Goal: Find specific page/section: Find specific page/section

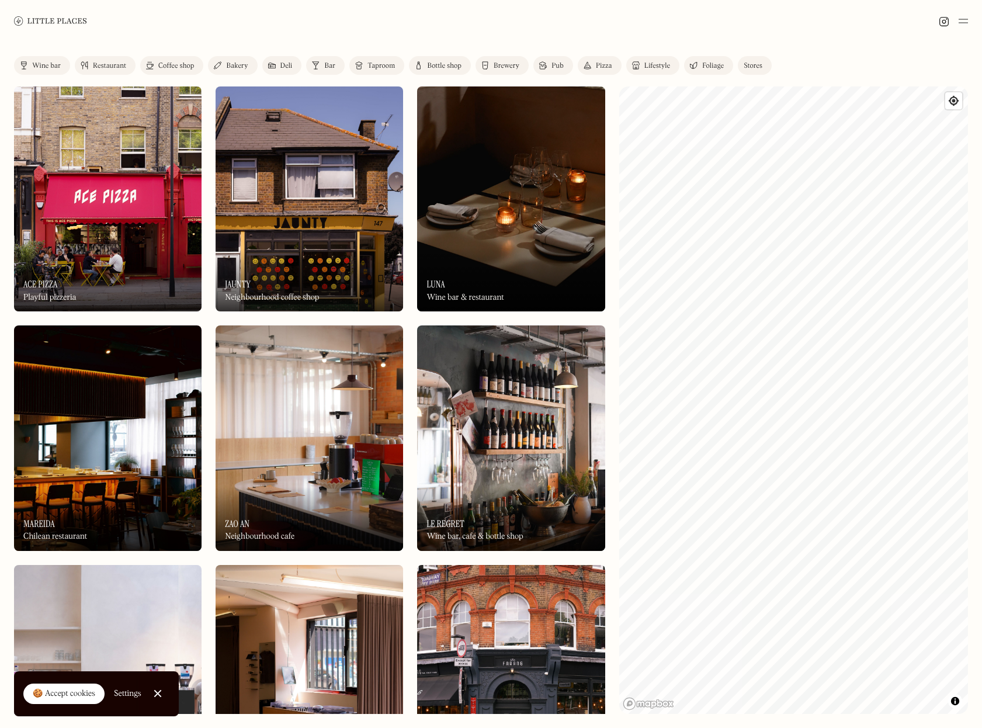
click at [172, 68] on div "Coffee shop" at bounding box center [176, 66] width 36 height 7
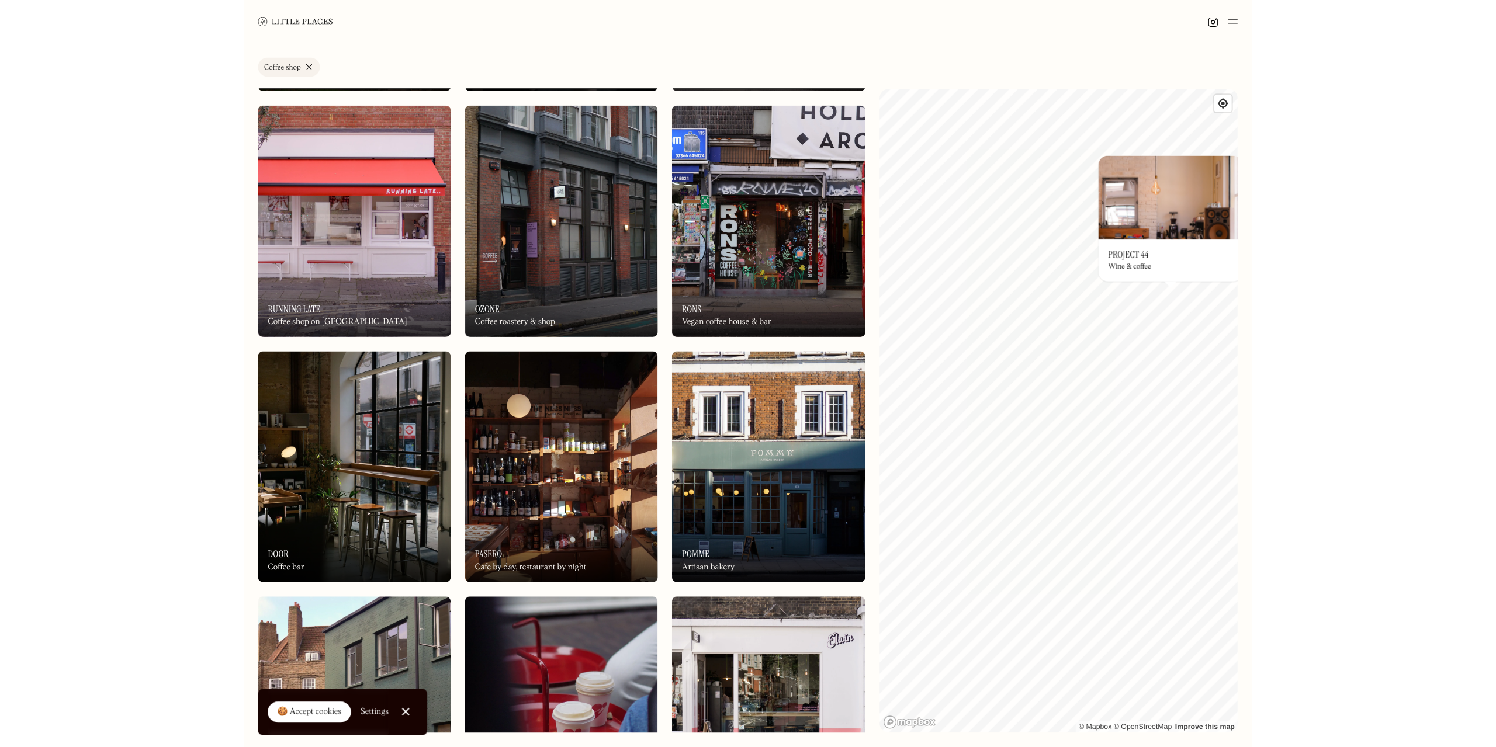
scroll to position [958, 0]
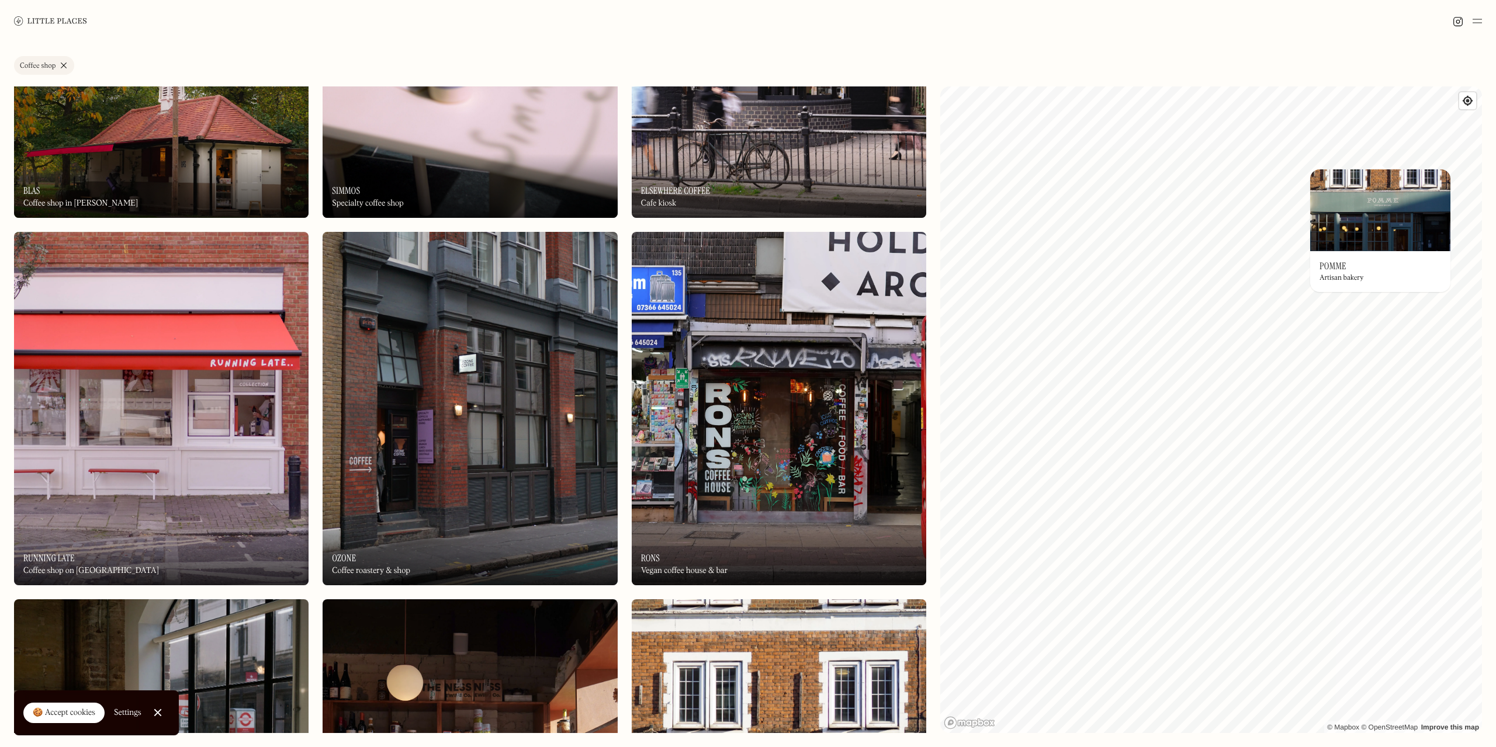
click at [981, 239] on img at bounding box center [1380, 210] width 140 height 82
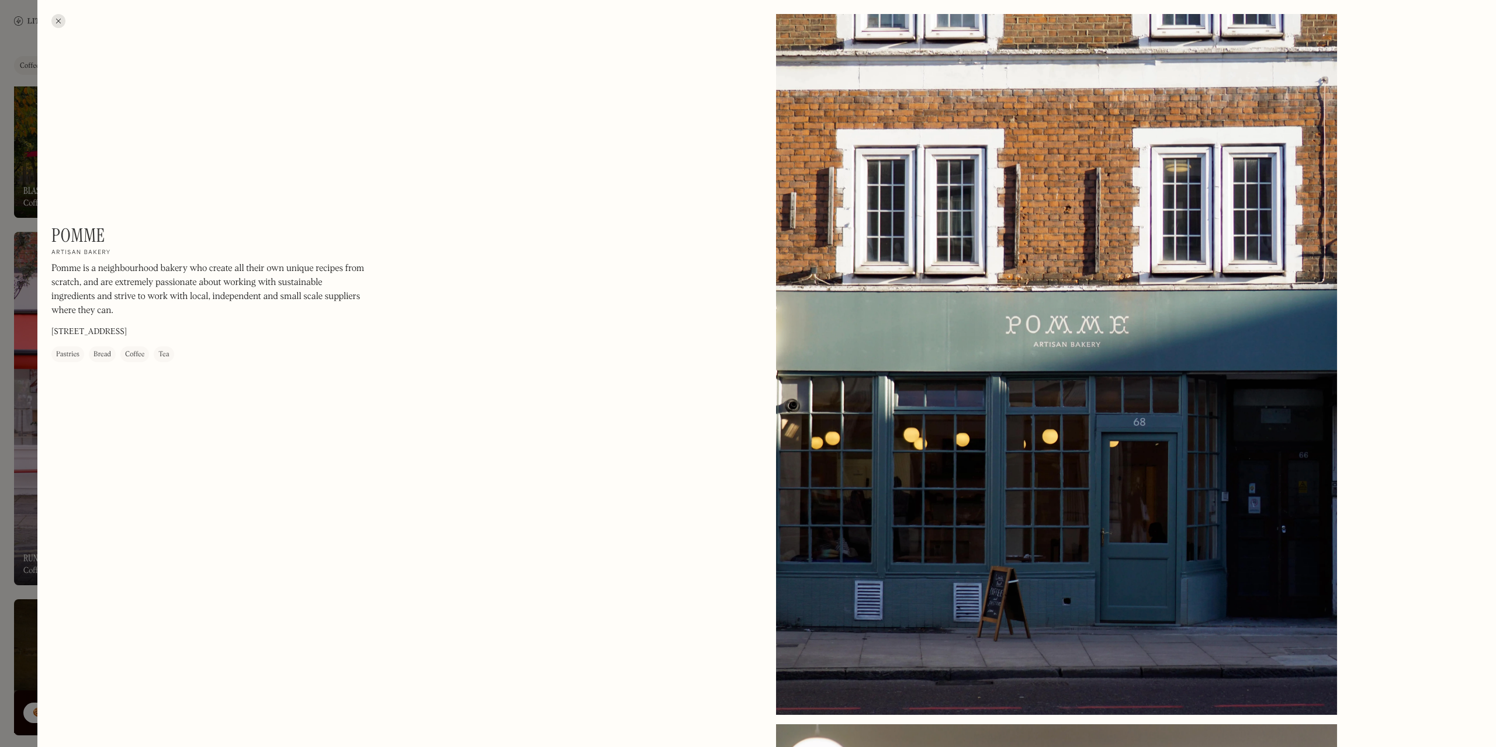
click at [54, 22] on div at bounding box center [58, 21] width 14 height 14
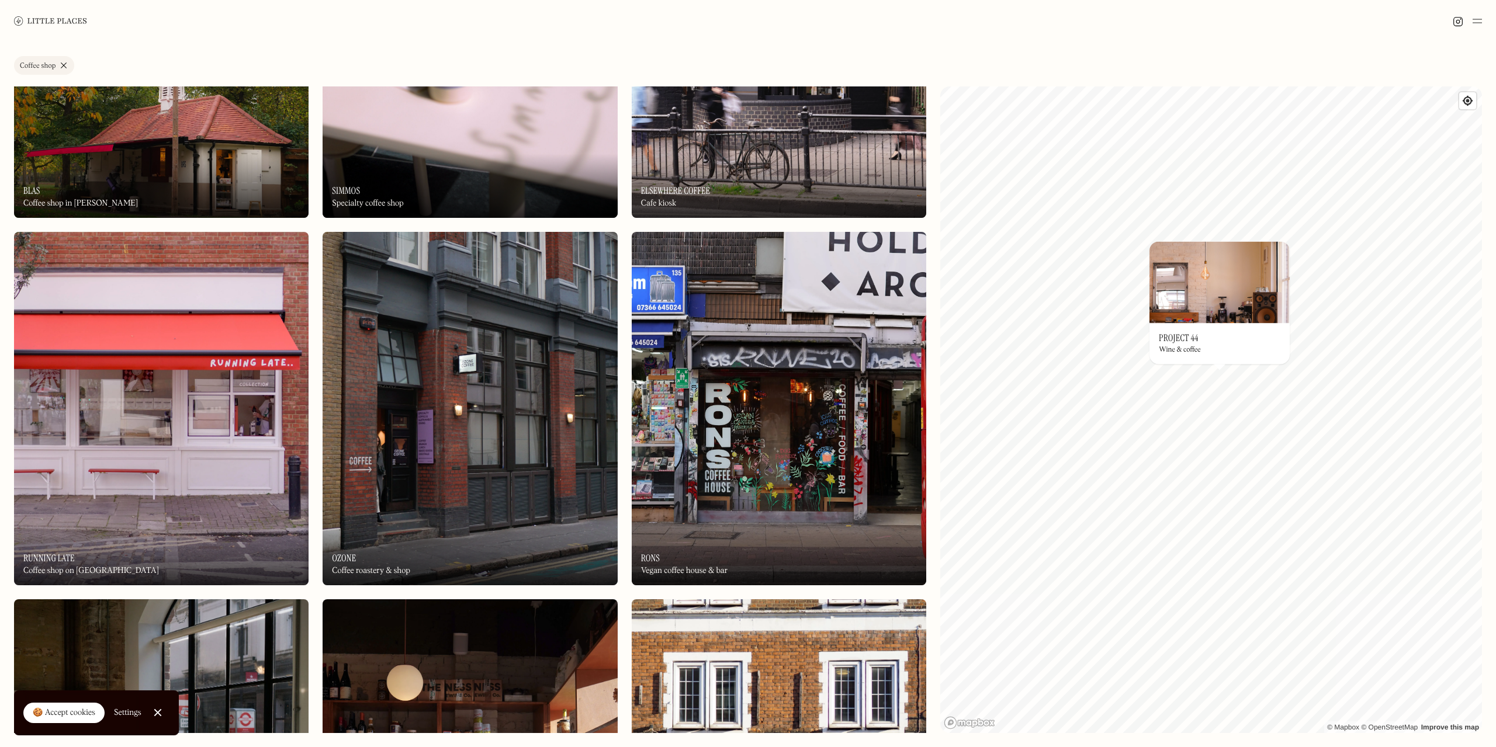
click at [981, 307] on img at bounding box center [1219, 282] width 140 height 82
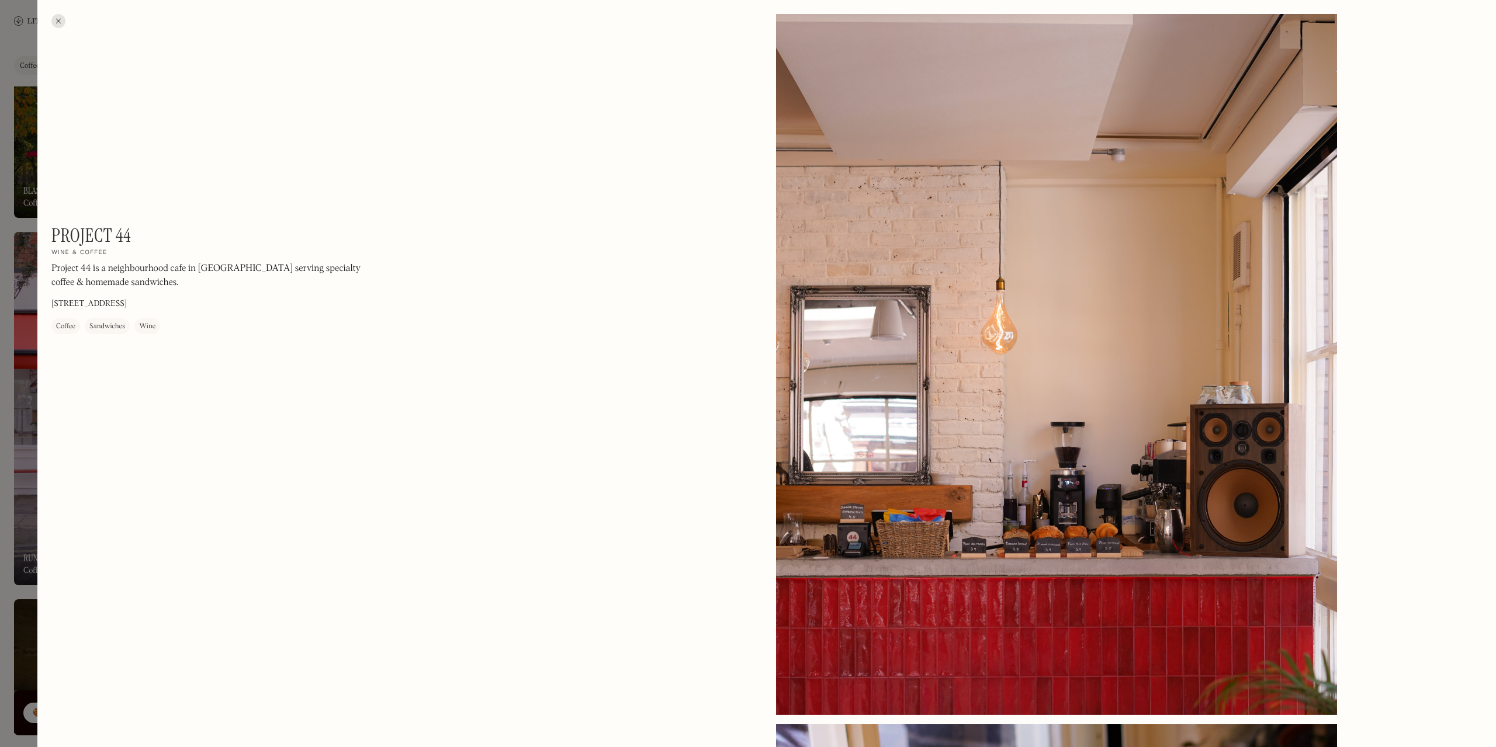
click at [57, 19] on div at bounding box center [58, 21] width 14 height 14
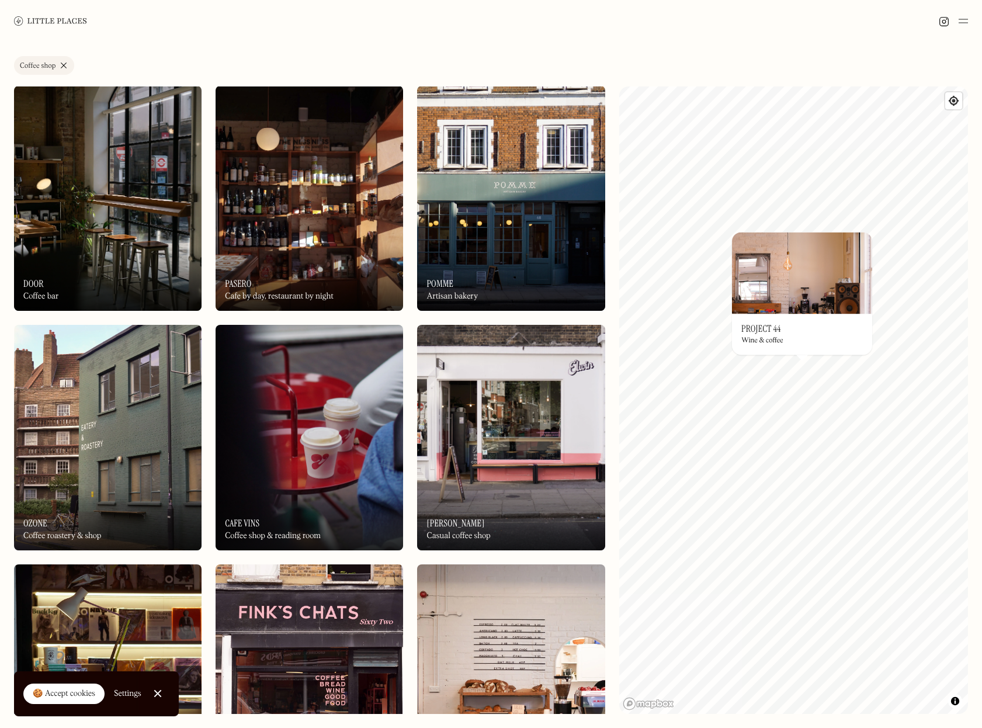
scroll to position [701, 0]
